Goal: Task Accomplishment & Management: Use online tool/utility

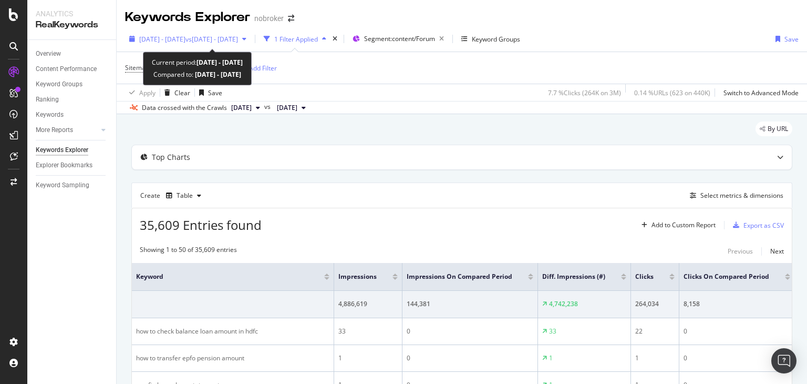
click at [186, 39] on span "[DATE] - [DATE]" at bounding box center [162, 39] width 46 height 9
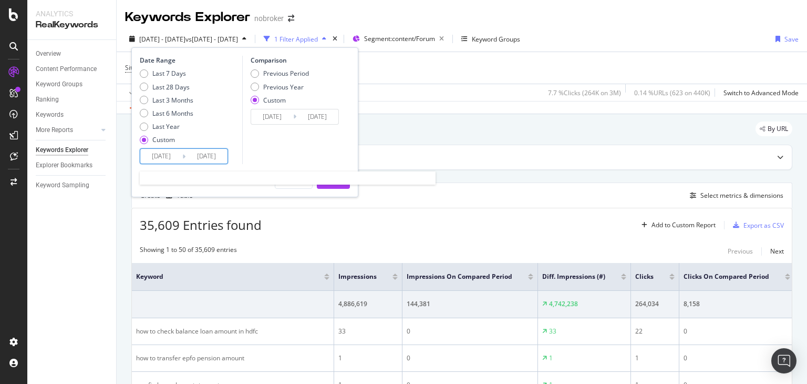
click at [175, 155] on input "[DATE]" at bounding box center [161, 156] width 42 height 15
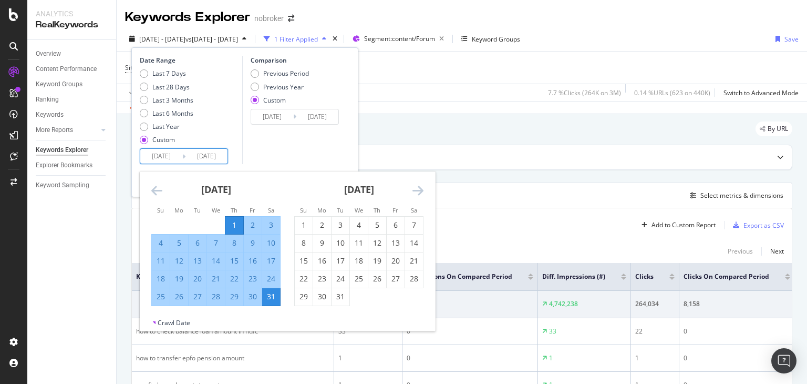
click at [238, 223] on div "1" at bounding box center [234, 225] width 18 height 11
type input "[DATE]"
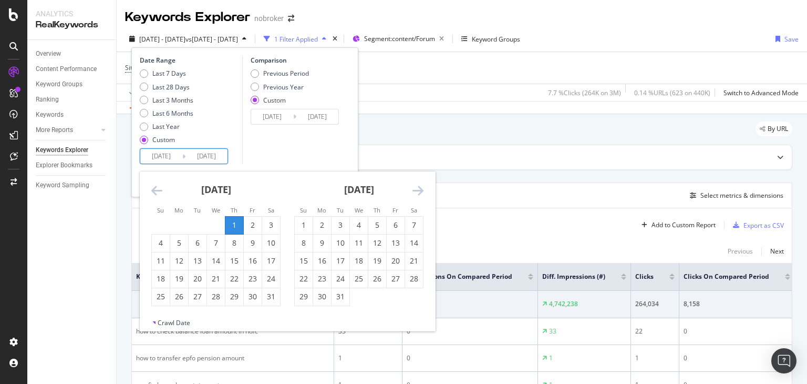
click at [172, 157] on input "[DATE]" at bounding box center [161, 156] width 42 height 15
click at [419, 190] on icon "Move forward to switch to the next month." at bounding box center [418, 190] width 11 height 13
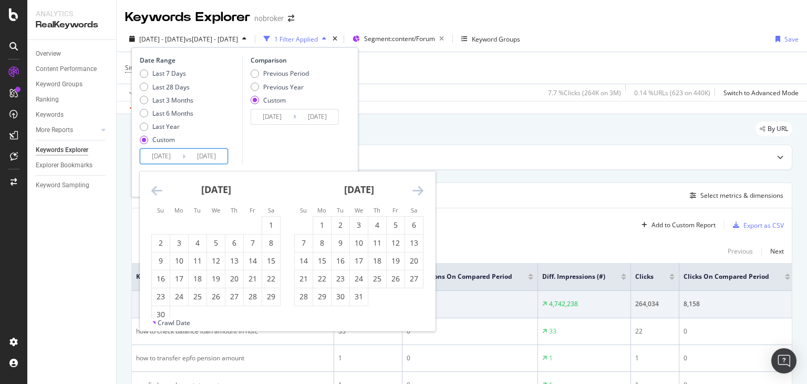
click at [419, 190] on icon "Move forward to switch to the next month." at bounding box center [418, 190] width 11 height 13
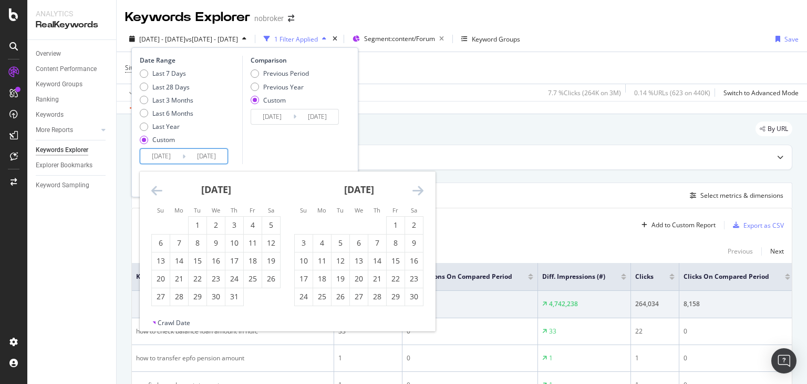
click at [419, 190] on icon "Move forward to switch to the next month." at bounding box center [418, 190] width 11 height 13
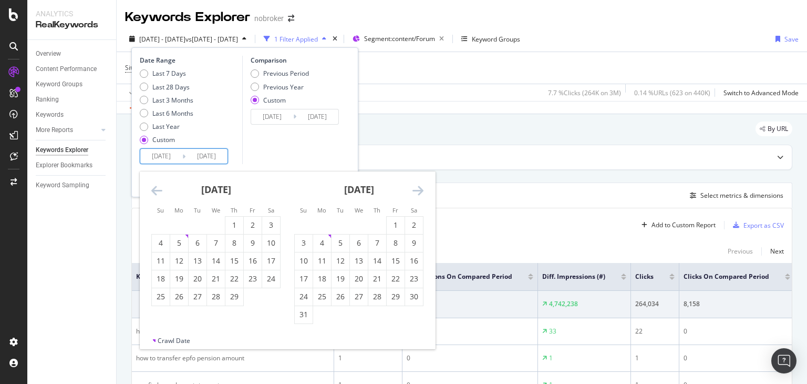
click at [419, 190] on icon "Move forward to switch to the next month." at bounding box center [418, 190] width 11 height 13
click at [321, 225] on div "1" at bounding box center [322, 225] width 18 height 11
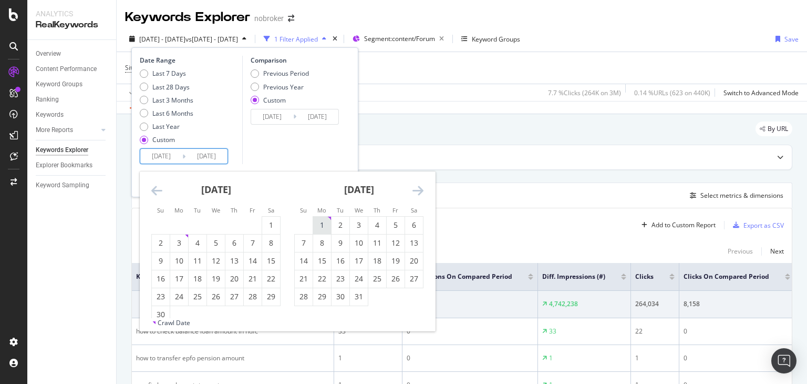
type input "[DATE]"
click at [355, 295] on div "31" at bounding box center [359, 296] width 18 height 11
type input "[DATE]"
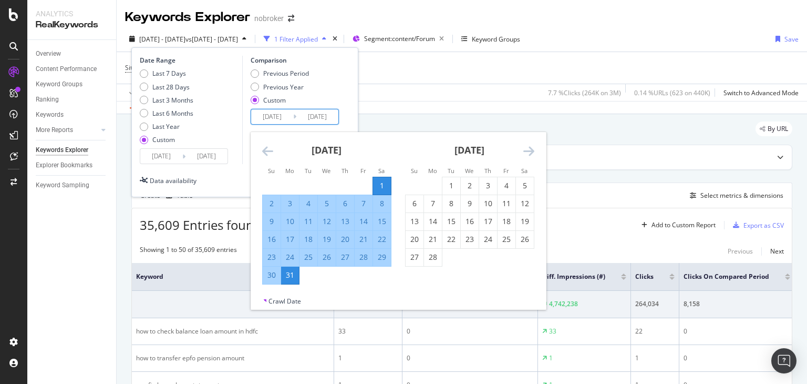
click at [286, 118] on input "[DATE]" at bounding box center [272, 116] width 42 height 15
click at [379, 186] on div "1" at bounding box center [382, 185] width 18 height 11
type input "[DATE]"
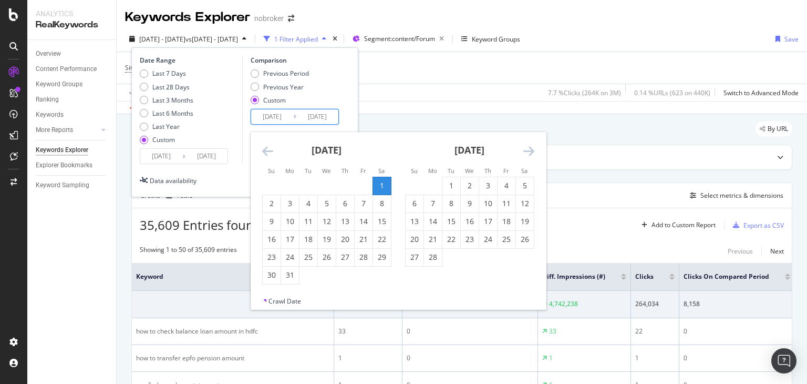
click at [283, 118] on input "[DATE]" at bounding box center [272, 116] width 42 height 15
click at [531, 154] on icon "Move forward to switch to the next month." at bounding box center [528, 151] width 11 height 13
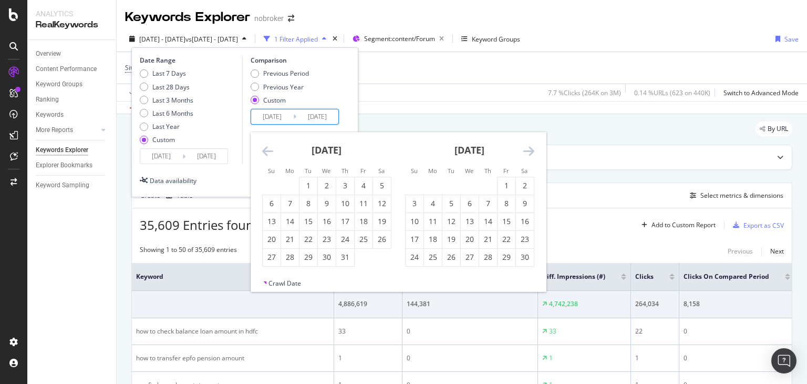
click at [531, 154] on icon "Move forward to switch to the next month." at bounding box center [528, 151] width 11 height 13
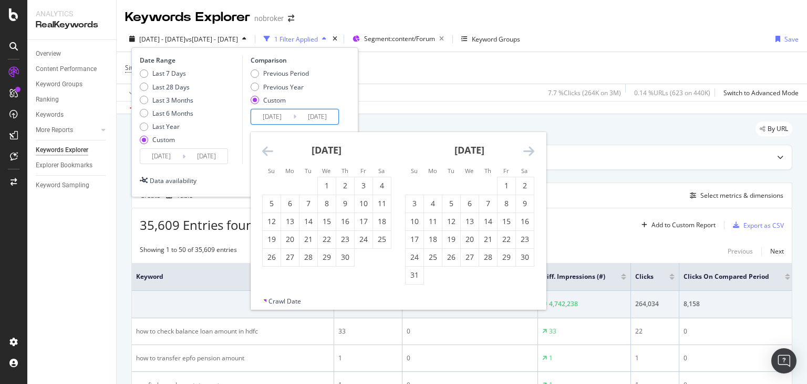
click at [531, 154] on icon "Move forward to switch to the next month." at bounding box center [528, 151] width 11 height 13
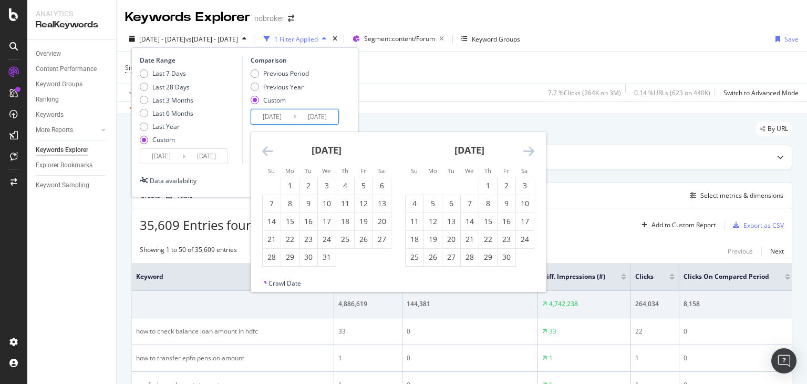
click at [531, 154] on icon "Move forward to switch to the next month." at bounding box center [528, 151] width 11 height 13
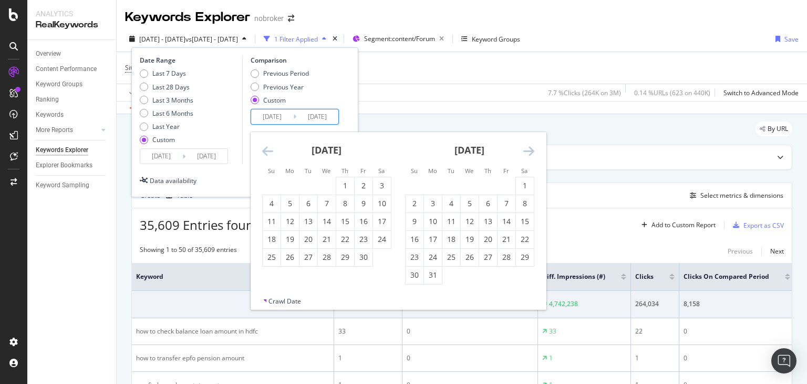
click at [531, 154] on icon "Move forward to switch to the next month." at bounding box center [528, 151] width 11 height 13
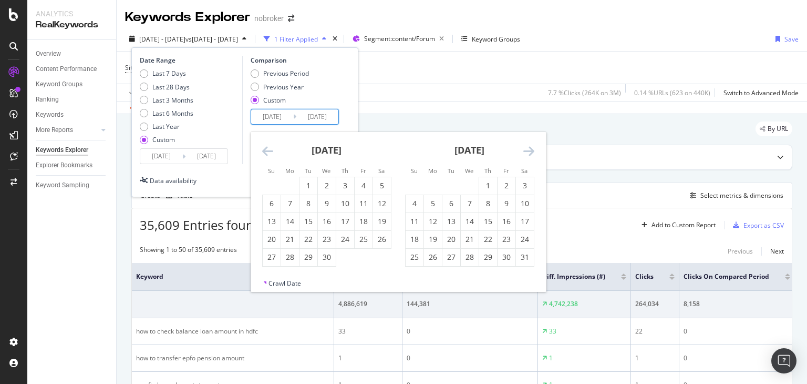
click at [531, 154] on icon "Move forward to switch to the next month." at bounding box center [528, 151] width 11 height 13
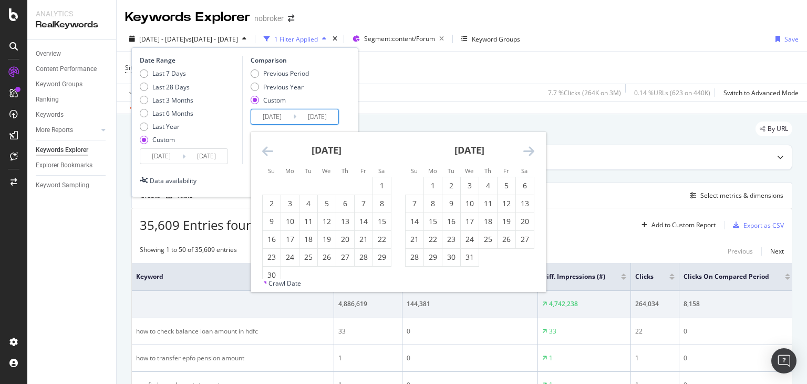
click at [531, 154] on icon "Move forward to switch to the next month." at bounding box center [528, 151] width 11 height 13
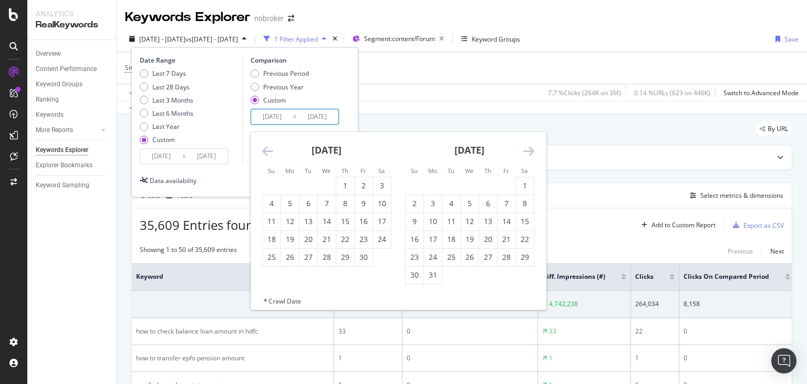
click at [531, 154] on icon "Move forward to switch to the next month." at bounding box center [528, 151] width 11 height 13
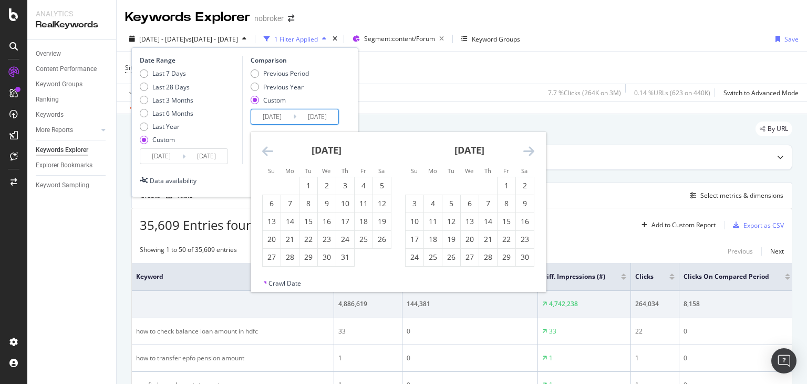
click at [531, 154] on icon "Move forward to switch to the next month." at bounding box center [528, 151] width 11 height 13
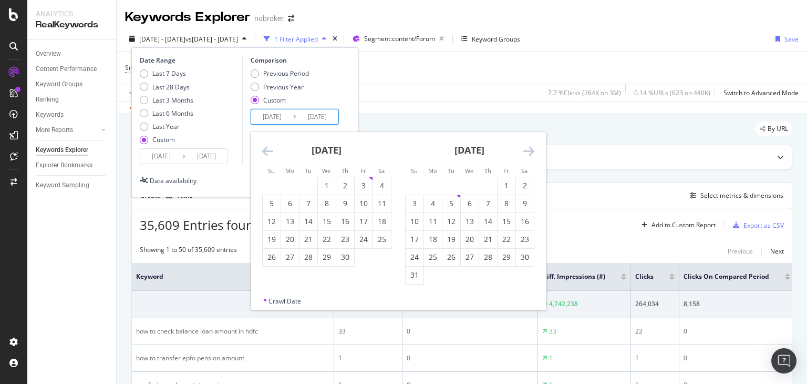
click at [531, 154] on icon "Move forward to switch to the next month." at bounding box center [528, 151] width 11 height 13
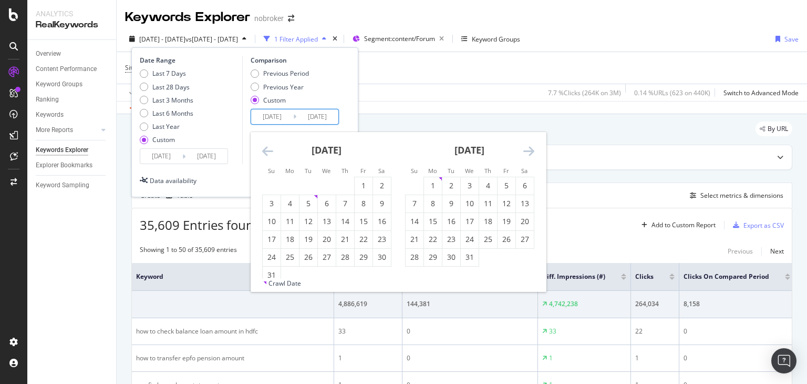
click at [531, 154] on icon "Move forward to switch to the next month." at bounding box center [528, 151] width 11 height 13
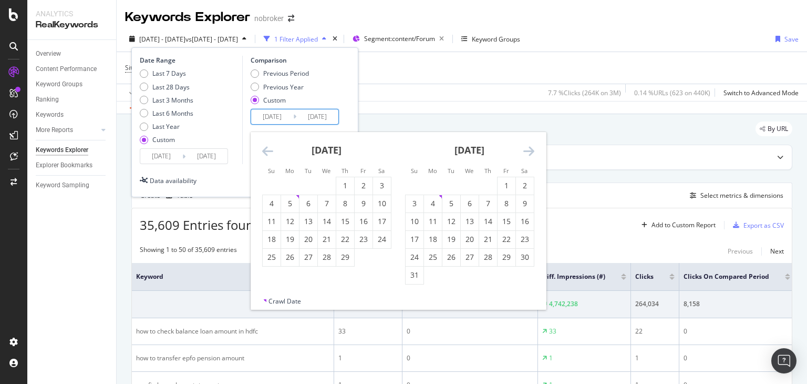
click at [531, 154] on icon "Move forward to switch to the next month." at bounding box center [528, 151] width 11 height 13
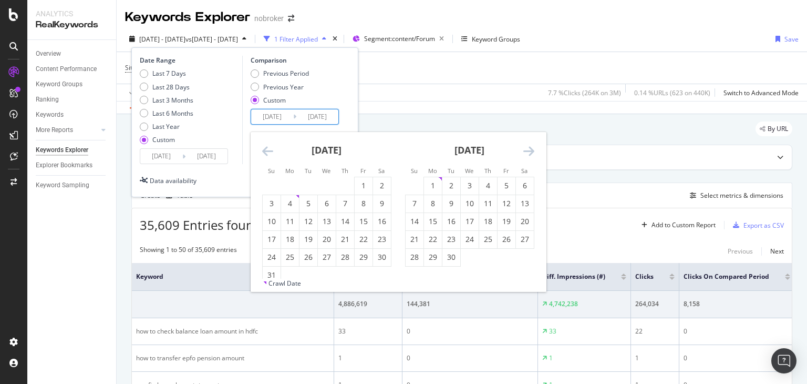
click at [531, 154] on icon "Move forward to switch to the next month." at bounding box center [528, 151] width 11 height 13
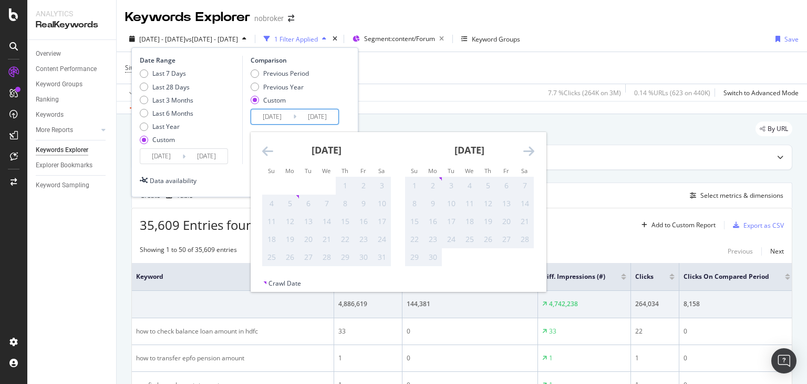
click at [531, 154] on icon "Move forward to switch to the next month." at bounding box center [528, 151] width 11 height 13
click at [264, 148] on icon "Move backward to switch to the previous month." at bounding box center [267, 151] width 11 height 13
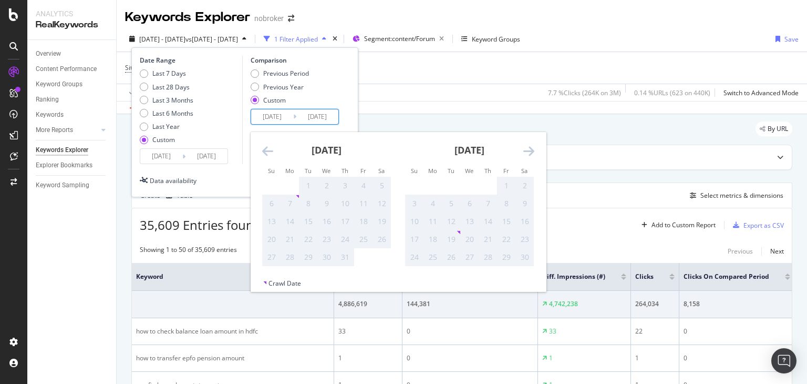
click at [264, 148] on icon "Move backward to switch to the previous month." at bounding box center [267, 151] width 11 height 13
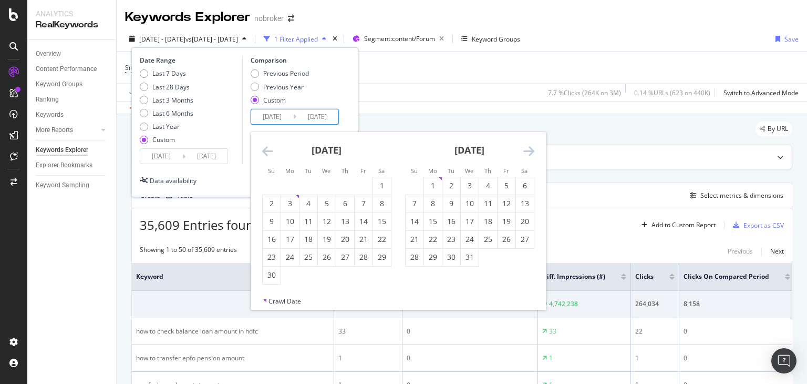
click at [264, 148] on icon "Move backward to switch to the previous month." at bounding box center [267, 151] width 11 height 13
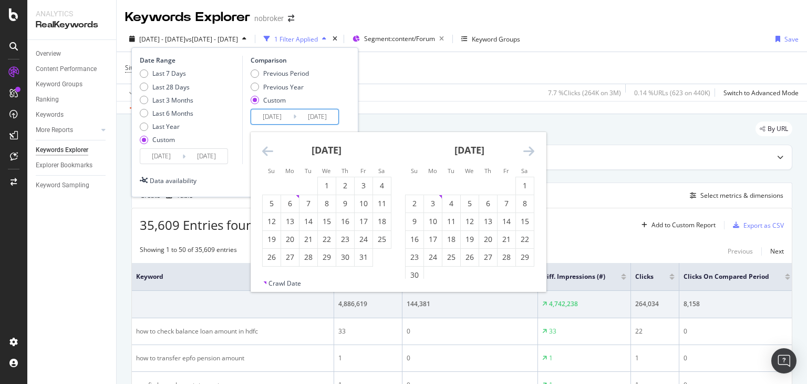
click at [264, 148] on icon "Move backward to switch to the previous month." at bounding box center [267, 151] width 11 height 13
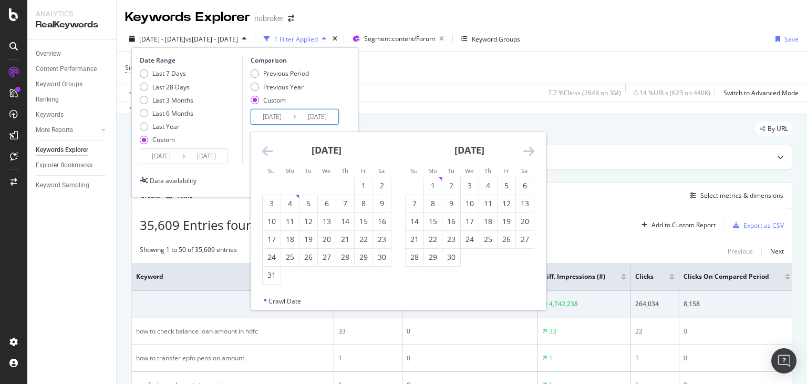
click at [264, 148] on icon "Move backward to switch to the previous month." at bounding box center [267, 151] width 11 height 13
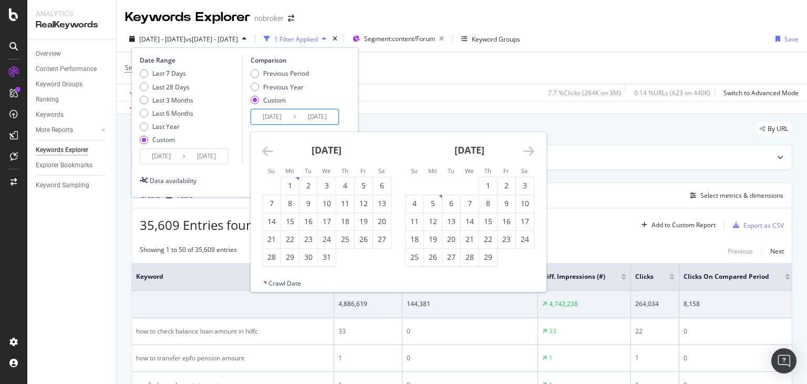
click at [264, 148] on icon "Move backward to switch to the previous month." at bounding box center [267, 151] width 11 height 13
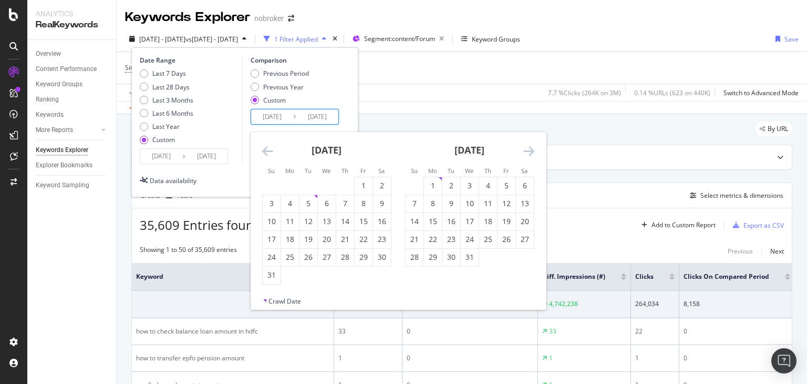
click at [264, 148] on icon "Move backward to switch to the previous month." at bounding box center [267, 151] width 11 height 13
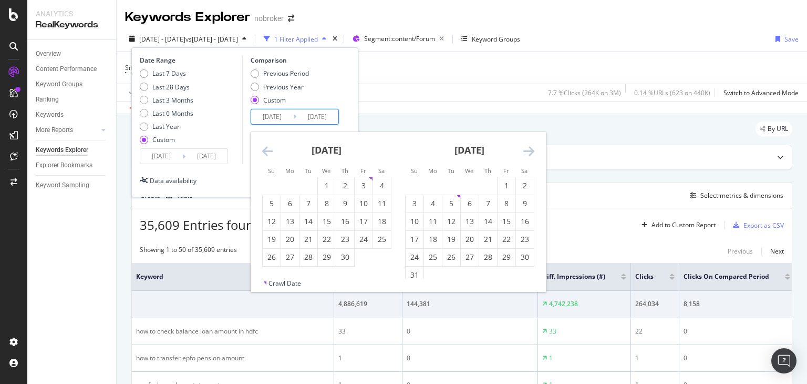
click at [264, 148] on icon "Move backward to switch to the previous month." at bounding box center [267, 151] width 11 height 13
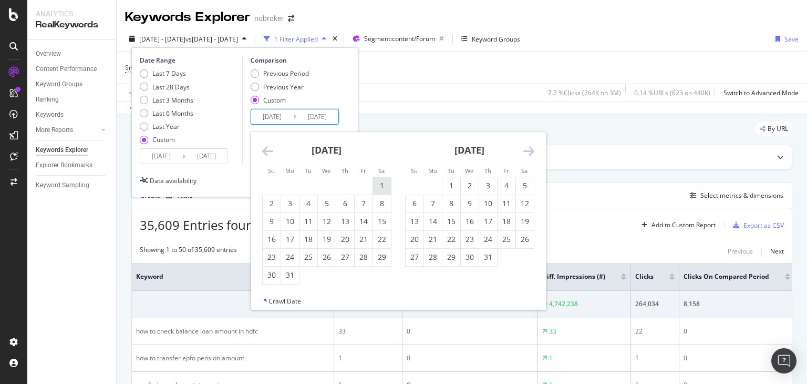
click at [383, 182] on div "1" at bounding box center [382, 185] width 18 height 11
type input "[DATE]"
click at [292, 274] on div "31" at bounding box center [290, 275] width 18 height 11
type input "[DATE]"
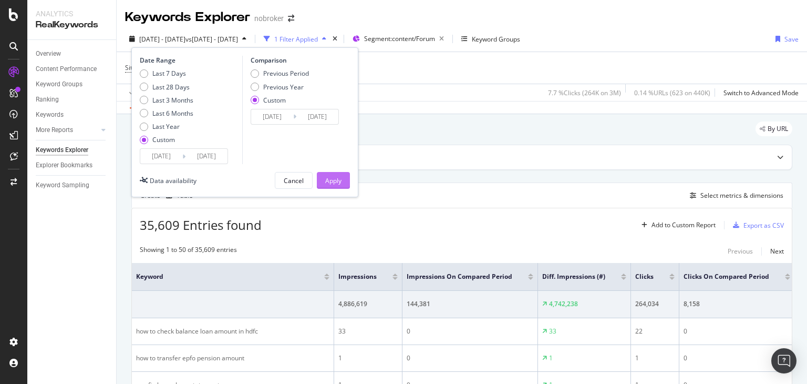
click at [341, 177] on div "Apply" at bounding box center [333, 180] width 16 height 9
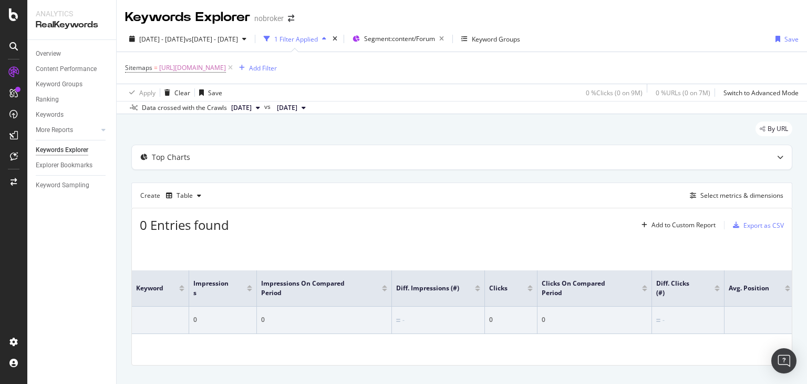
click at [260, 106] on icon at bounding box center [258, 108] width 4 height 6
click at [275, 146] on div "[DATE]" at bounding box center [258, 142] width 56 height 9
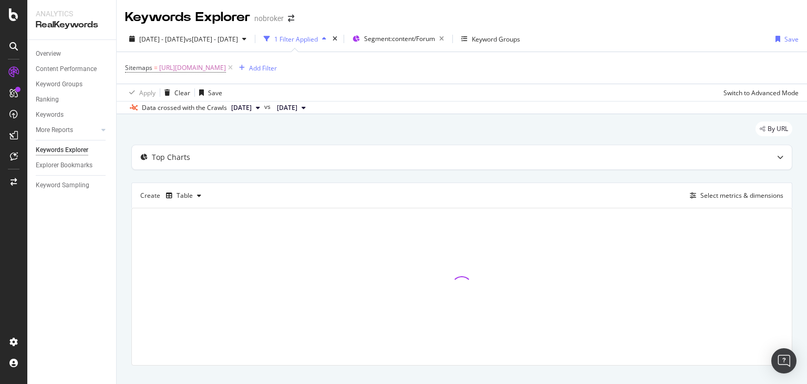
click at [306, 107] on icon at bounding box center [304, 108] width 4 height 6
click at [253, 131] on div "By URL" at bounding box center [461, 132] width 661 height 23
click at [306, 106] on icon at bounding box center [304, 108] width 4 height 6
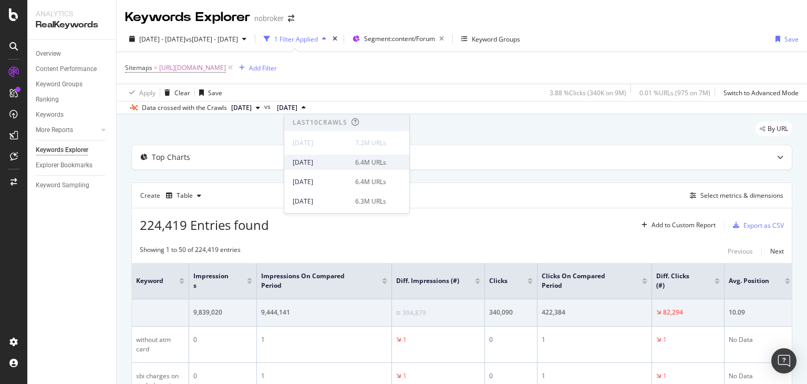
click at [340, 159] on div "[DATE]" at bounding box center [321, 162] width 56 height 9
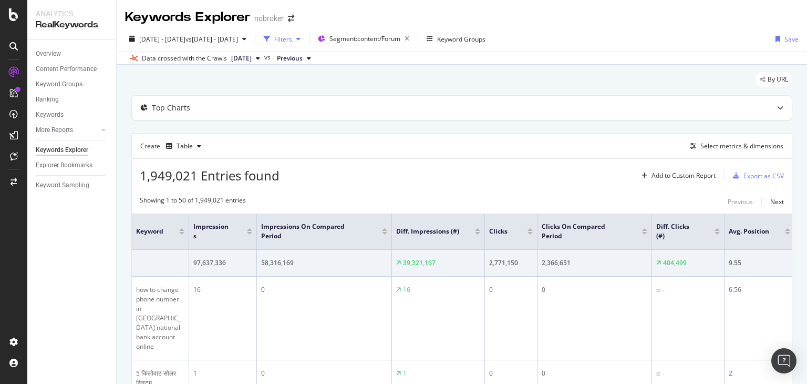
click at [305, 35] on div "Filters" at bounding box center [282, 39] width 45 height 16
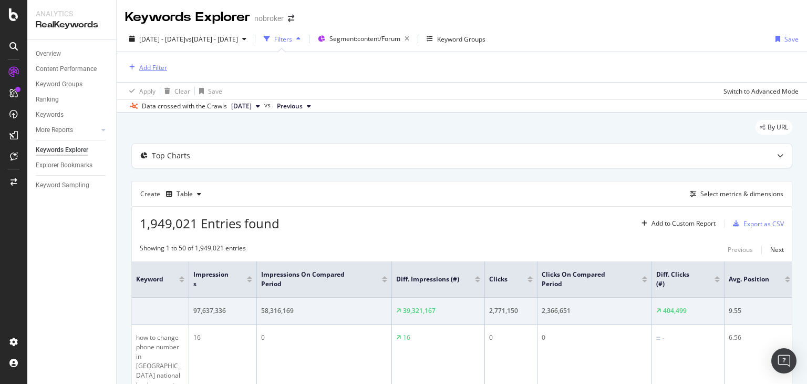
click at [145, 68] on div "Add Filter" at bounding box center [153, 67] width 28 height 9
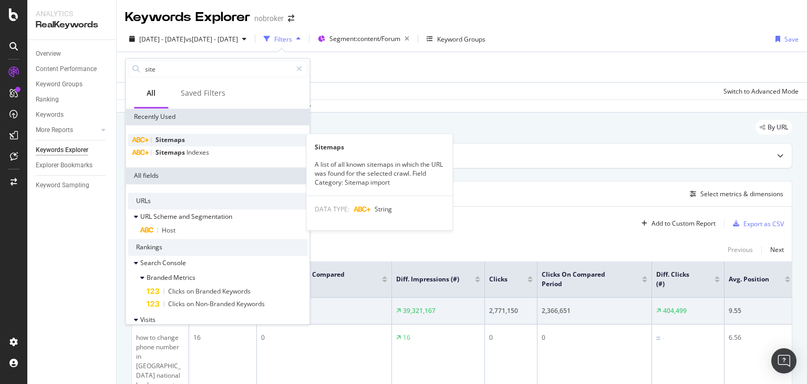
type input "site"
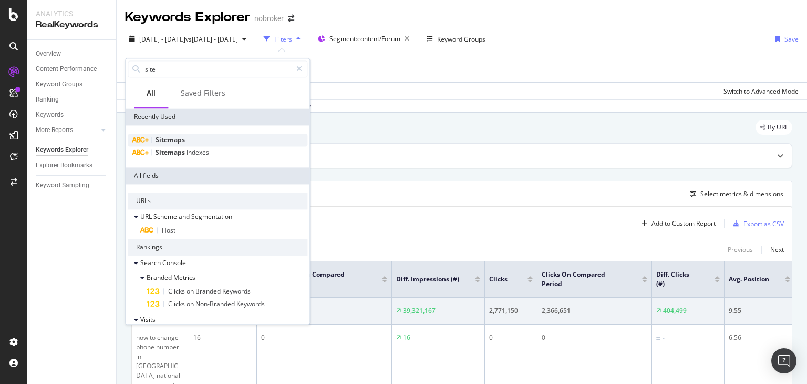
click at [180, 139] on span "Sitemaps" at bounding box center [170, 139] width 29 height 9
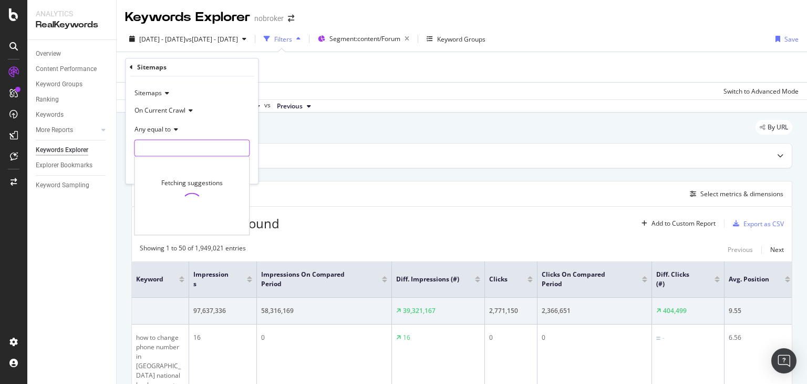
click at [180, 146] on input "text" at bounding box center [192, 148] width 115 height 17
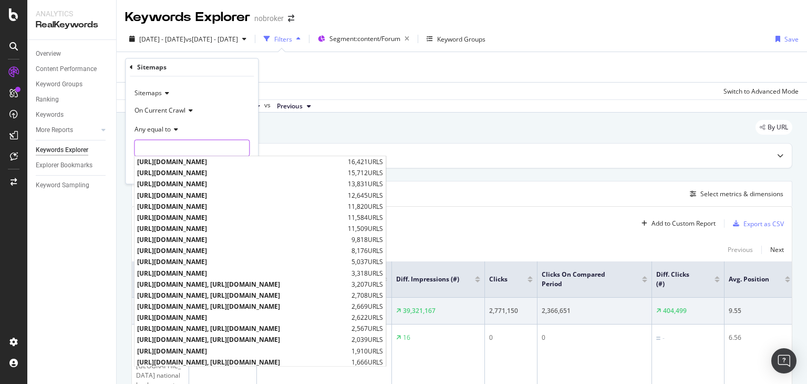
paste input "[URL][DOMAIN_NAME]"
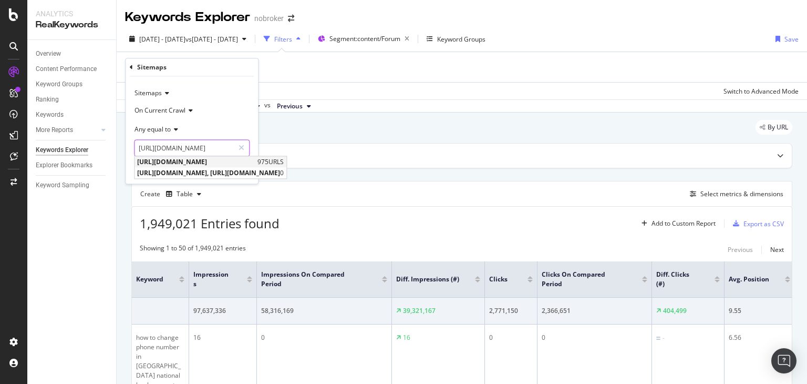
type input "[URL][DOMAIN_NAME]"
click at [232, 162] on span "[URL][DOMAIN_NAME]" at bounding box center [196, 162] width 118 height 9
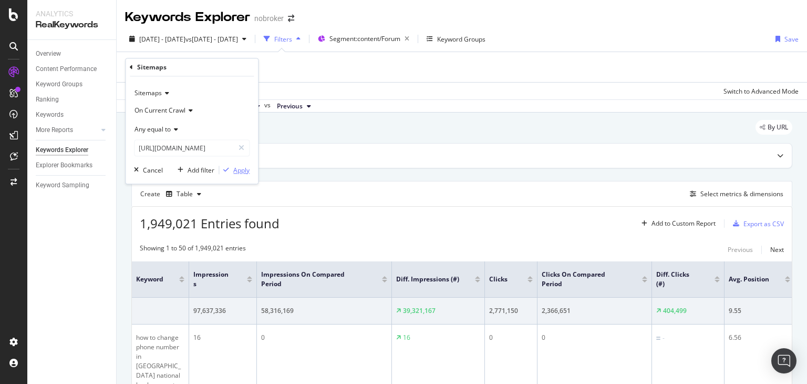
click at [238, 173] on div "Apply" at bounding box center [241, 170] width 16 height 9
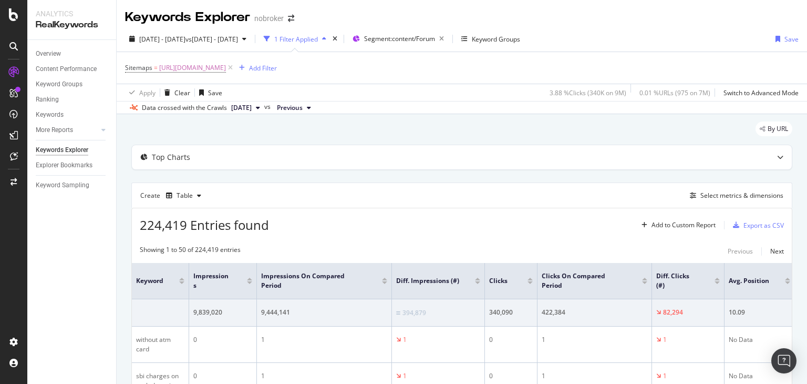
click at [260, 109] on icon at bounding box center [258, 108] width 4 height 6
click at [260, 106] on icon at bounding box center [258, 108] width 4 height 6
click at [311, 108] on icon at bounding box center [309, 108] width 4 height 6
click at [744, 223] on div "Export as CSV" at bounding box center [764, 225] width 40 height 9
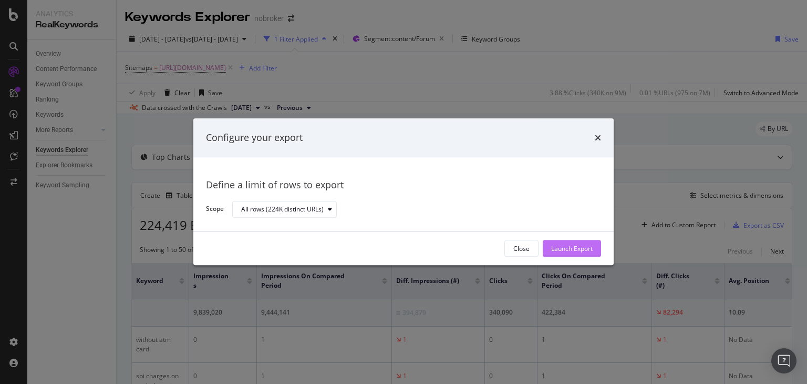
click at [595, 247] on button "Launch Export" at bounding box center [572, 248] width 58 height 17
